Goal: Find specific page/section

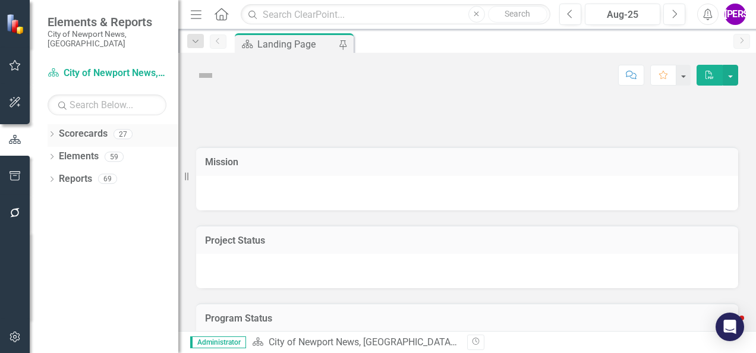
click at [51, 132] on icon "Dropdown" at bounding box center [52, 135] width 8 height 7
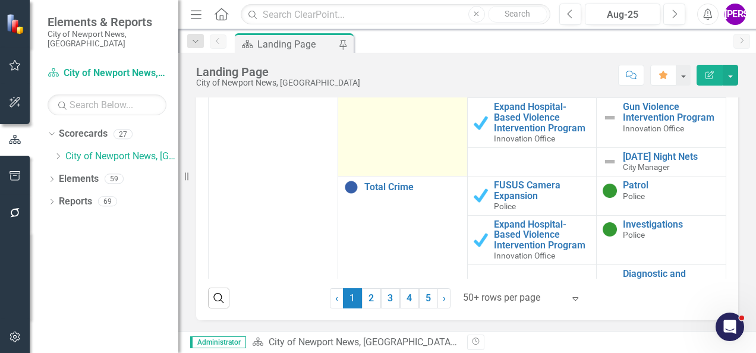
scroll to position [416, 0]
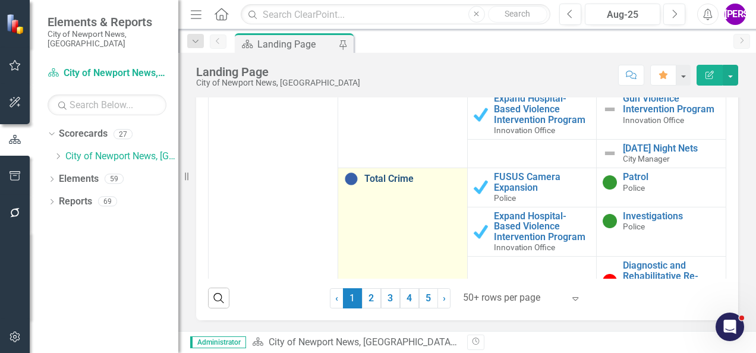
click at [383, 182] on link "Total Crime" at bounding box center [412, 178] width 97 height 11
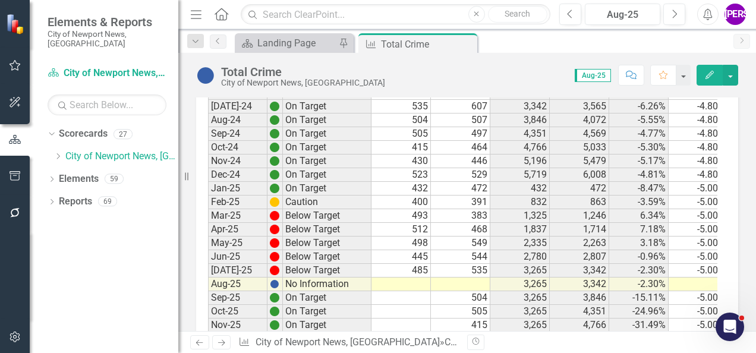
scroll to position [1664, 0]
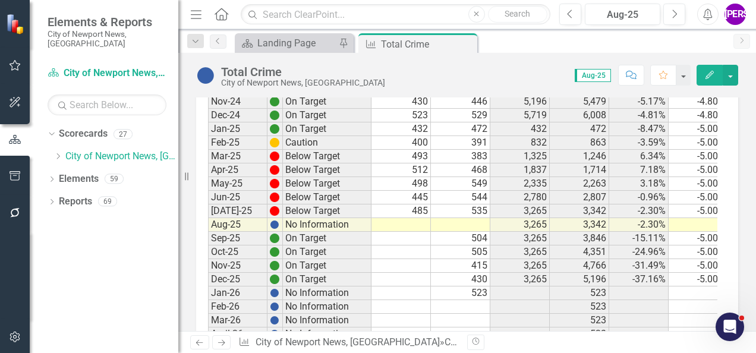
click at [525, 204] on td "3,265" at bounding box center [519, 211] width 59 height 14
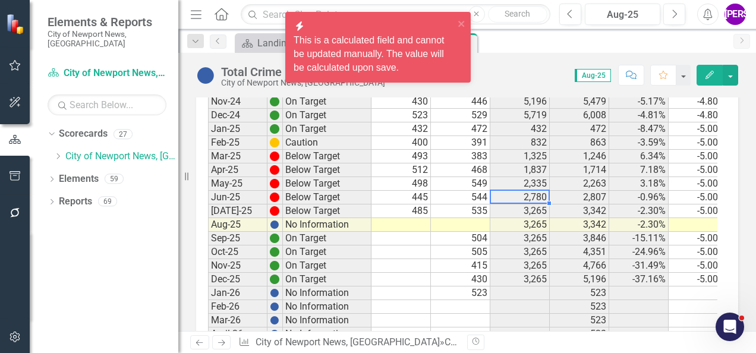
click at [466, 204] on td "535" at bounding box center [460, 211] width 59 height 14
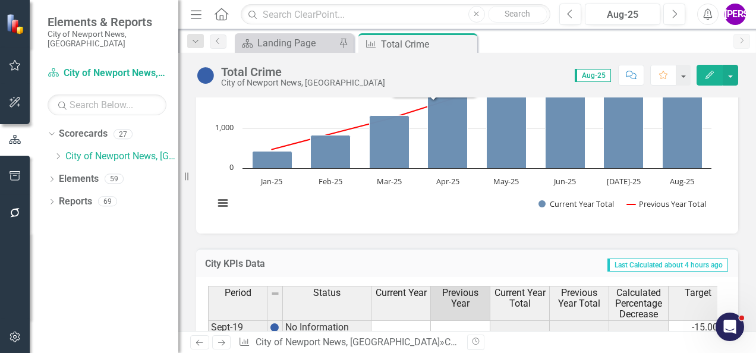
scroll to position [535, 0]
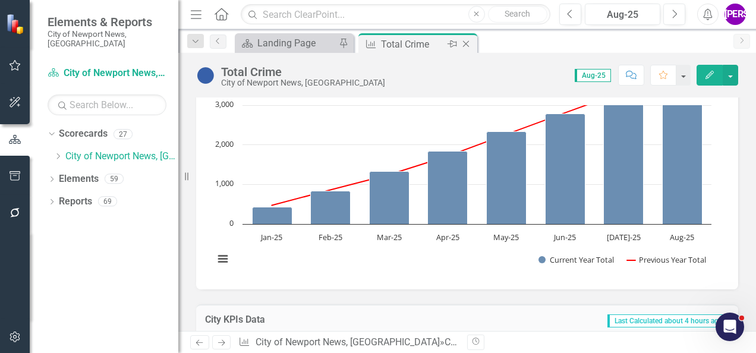
click at [465, 43] on icon at bounding box center [466, 44] width 7 height 7
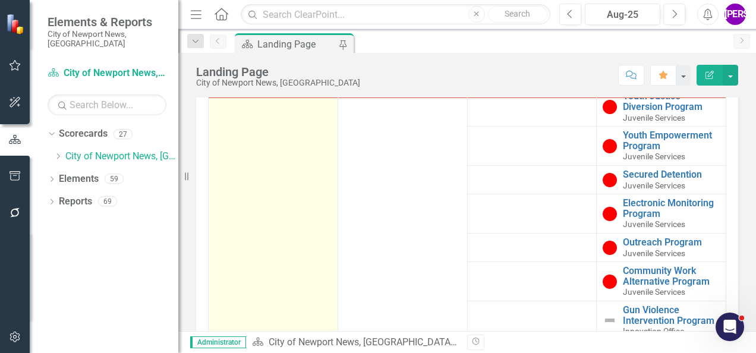
scroll to position [891, 0]
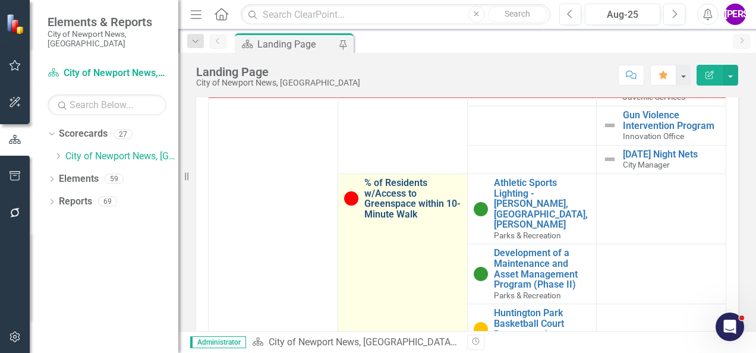
click at [392, 197] on link "% of Residents w/Access to Greenspace within 10-Minute Walk" at bounding box center [412, 199] width 97 height 42
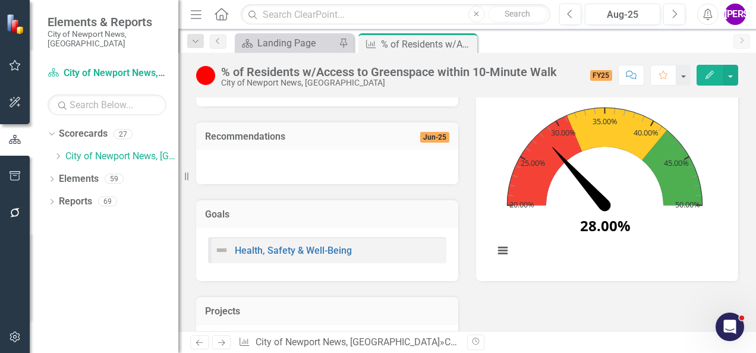
scroll to position [178, 0]
